Goal: Task Accomplishment & Management: Manage account settings

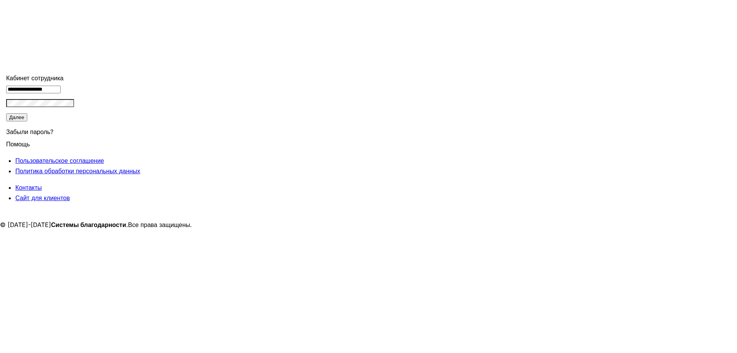
type input "******"
click at [516, 56] on div "Вывести" at bounding box center [368, 64] width 371 height 17
